Goal: Task Accomplishment & Management: Use online tool/utility

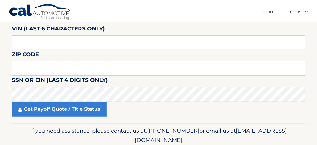
scroll to position [36, 0]
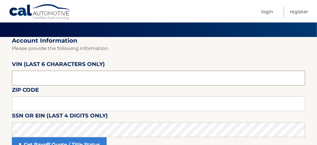
click at [27, 76] on input "text" at bounding box center [158, 78] width 293 height 15
type input "661149"
click button "For Originating Dealer" at bounding box center [0, 0] width 0 height 0
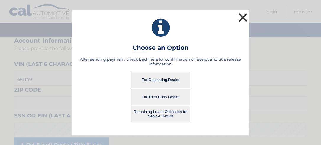
click at [246, 17] on button "×" at bounding box center [243, 18] width 12 height 12
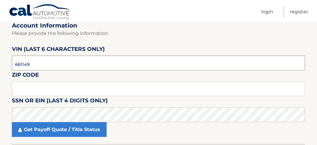
scroll to position [65, 0]
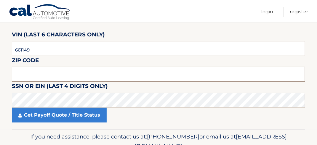
click at [81, 76] on input "text" at bounding box center [158, 74] width 293 height 15
type input "08879"
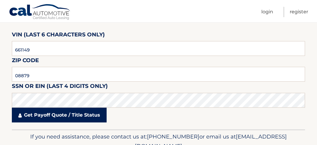
click at [61, 113] on link "Get Payoff Quote / Title Status" at bounding box center [59, 115] width 95 height 15
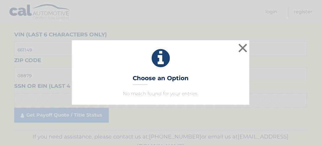
click at [236, 49] on icon at bounding box center [160, 58] width 163 height 21
click at [245, 48] on button "×" at bounding box center [243, 48] width 12 height 12
